Goal: Information Seeking & Learning: Check status

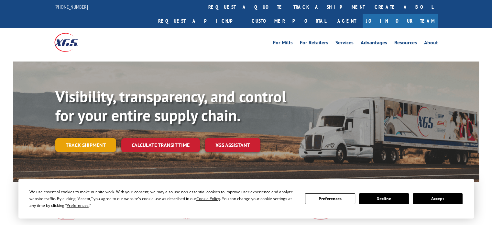
click at [84, 138] on link "Track shipment" at bounding box center [85, 145] width 61 height 14
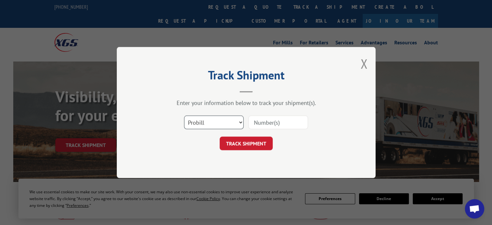
click at [221, 121] on select "Select category... Probill BOL PO" at bounding box center [214, 123] width 60 height 14
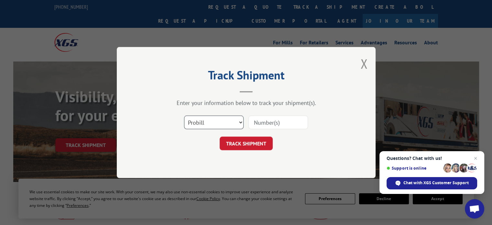
select select "po"
click at [184, 116] on select "Select category... Probill BOL PO" at bounding box center [214, 123] width 60 height 14
click at [260, 121] on input at bounding box center [279, 123] width 60 height 14
click at [272, 124] on input at bounding box center [279, 123] width 60 height 14
paste input "74500104"
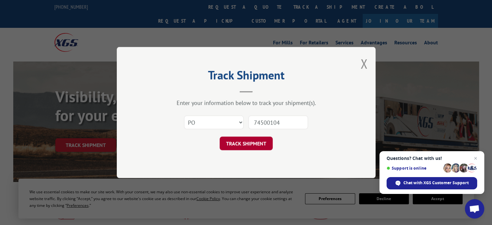
type input "74500104"
click at [254, 145] on button "TRACK SHIPMENT" at bounding box center [246, 144] width 53 height 14
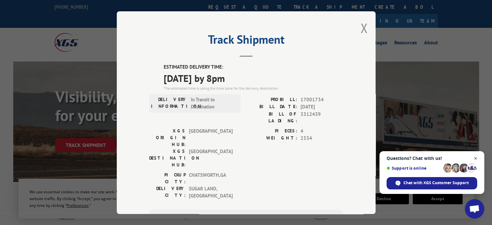
click at [476, 156] on span "Close chat" at bounding box center [476, 158] width 8 height 8
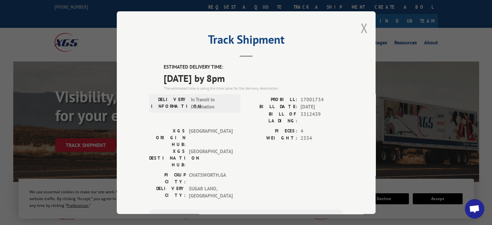
click at [360, 27] on button "Close modal" at bounding box center [363, 27] width 7 height 17
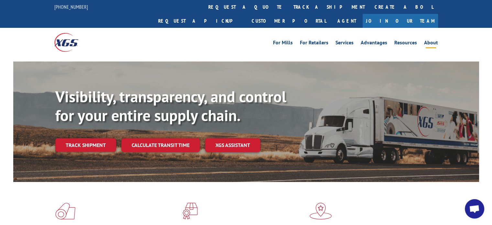
click at [428, 40] on link "About" at bounding box center [431, 43] width 14 height 7
click at [100, 138] on link "Track shipment" at bounding box center [85, 145] width 61 height 14
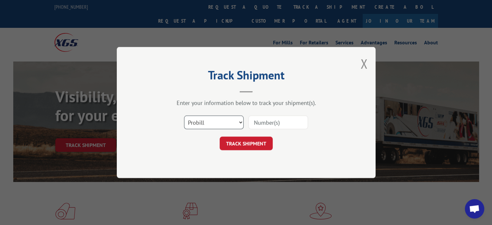
click at [232, 120] on select "Select category... Probill BOL PO" at bounding box center [214, 123] width 60 height 14
select select "po"
click at [184, 116] on select "Select category... Probill BOL PO" at bounding box center [214, 123] width 60 height 14
click at [261, 125] on input at bounding box center [279, 123] width 60 height 14
paste input "74500104"
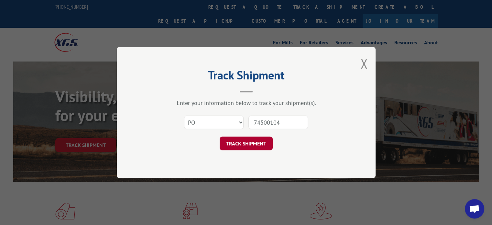
type input "74500104"
click at [253, 141] on button "TRACK SHIPMENT" at bounding box center [246, 144] width 53 height 14
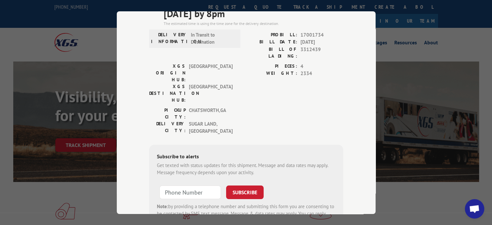
scroll to position [32, 0]
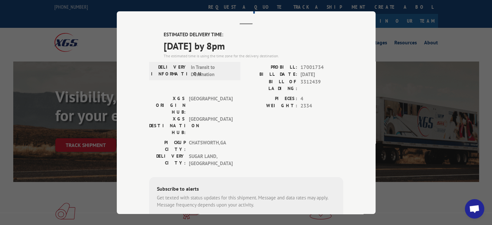
drag, startPoint x: 252, startPoint y: 48, endPoint x: 162, endPoint y: 50, distance: 90.3
click at [164, 50] on span "[DATE] by 8pm" at bounding box center [254, 45] width 180 height 15
click at [261, 51] on span "[DATE] by 8pm" at bounding box center [254, 45] width 180 height 15
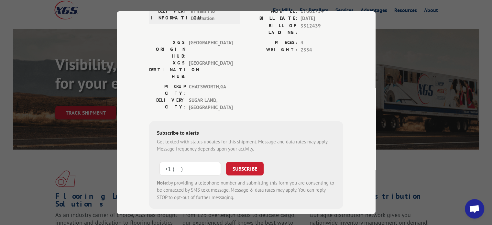
click at [202, 161] on input "+1 (___) ___-____" at bounding box center [190, 168] width 61 height 14
type input "[PHONE_NUMBER]"
click at [242, 161] on button "SUBSCRIBE" at bounding box center [245, 168] width 38 height 14
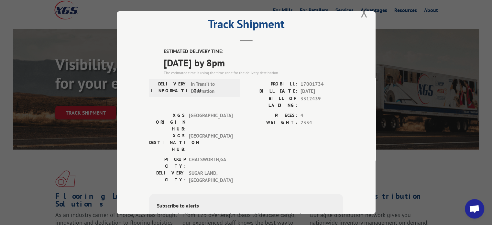
scroll to position [0, 0]
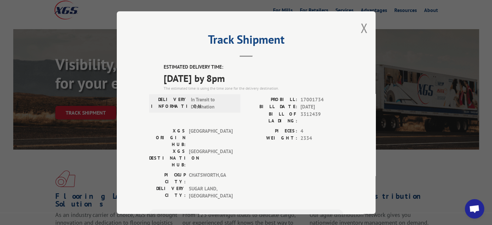
drag, startPoint x: 249, startPoint y: 80, endPoint x: 160, endPoint y: 73, distance: 89.2
click at [160, 73] on div "ESTIMATED DELIVERY TIME: [DATE] by 8pm The estimated time is using the time zon…" at bounding box center [246, 162] width 194 height 198
click at [258, 77] on span "[DATE] by 8pm" at bounding box center [254, 78] width 180 height 15
drag, startPoint x: 252, startPoint y: 77, endPoint x: 162, endPoint y: 77, distance: 90.6
click at [164, 77] on span "[DATE] by 8pm" at bounding box center [254, 78] width 180 height 15
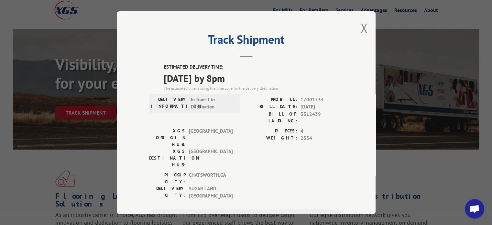
click at [257, 77] on span "[DATE] by 8pm" at bounding box center [254, 78] width 180 height 15
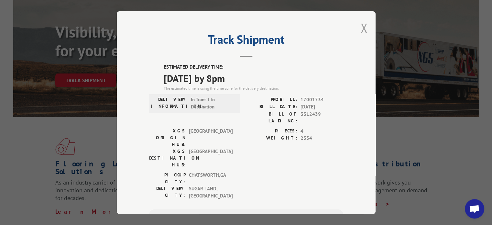
click at [360, 27] on button "Close modal" at bounding box center [363, 27] width 7 height 17
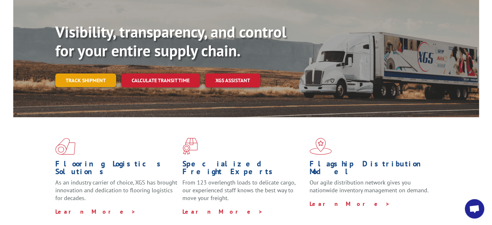
click at [98, 73] on link "Track shipment" at bounding box center [85, 80] width 61 height 14
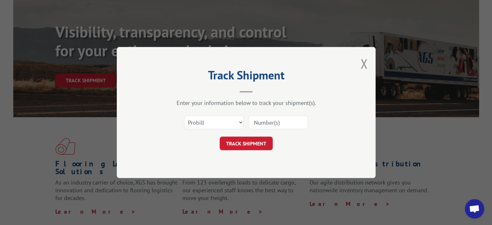
drag, startPoint x: 290, startPoint y: 127, endPoint x: 286, endPoint y: 123, distance: 5.7
click at [290, 127] on input at bounding box center [279, 123] width 60 height 14
click at [230, 118] on select "Select category... Probill BOL PO" at bounding box center [214, 123] width 60 height 14
select select "po"
click at [184, 116] on select "Select category... Probill BOL PO" at bounding box center [214, 123] width 60 height 14
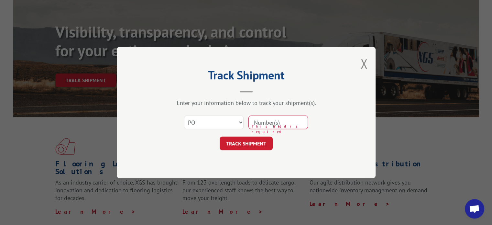
click at [272, 126] on input at bounding box center [279, 123] width 60 height 14
paste input "74500104"
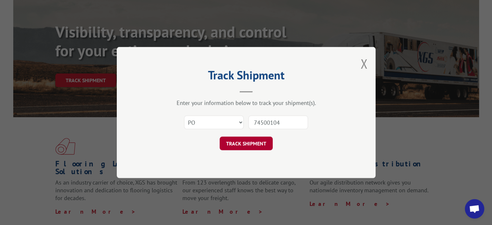
type input "74500104"
click at [255, 141] on button "TRACK SHIPMENT" at bounding box center [246, 144] width 53 height 14
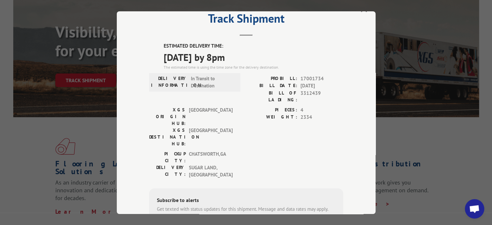
scroll to position [32, 0]
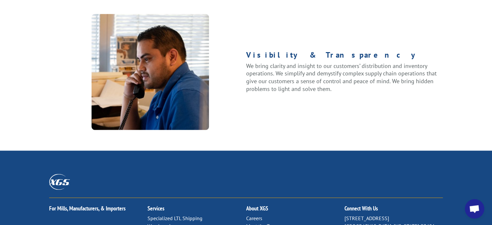
scroll to position [903, 0]
